Goal: Ask a question: Seek information or help from site administrators or community

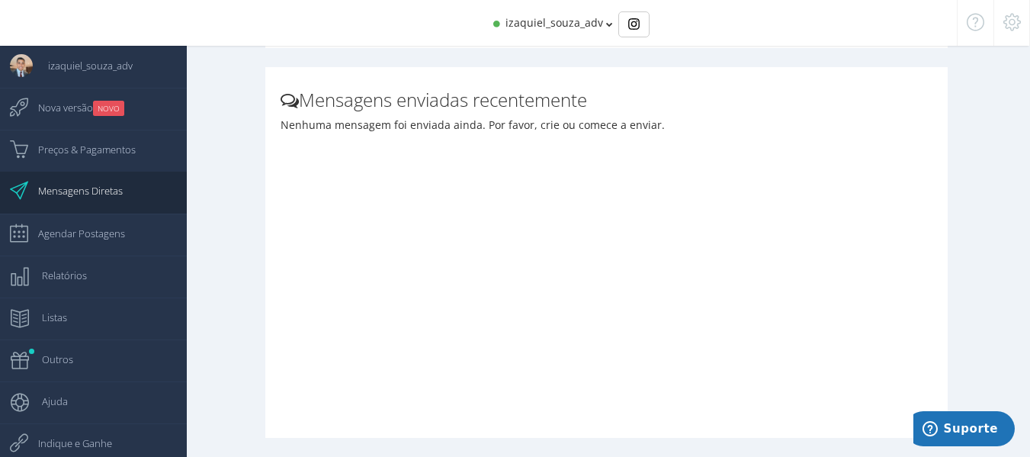
scroll to position [7, 0]
